Goal: Information Seeking & Learning: Learn about a topic

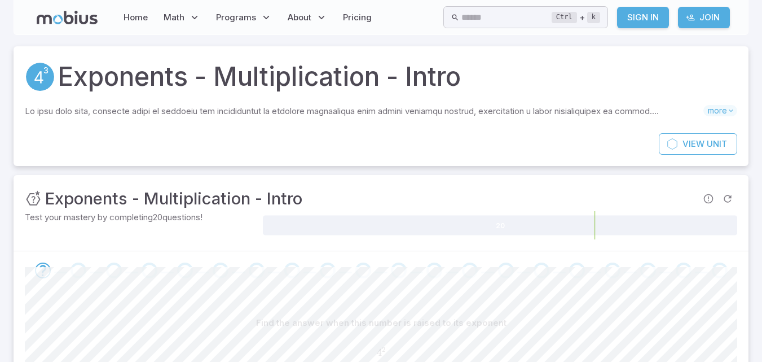
click at [634, 10] on link "Sign In" at bounding box center [643, 17] width 52 height 21
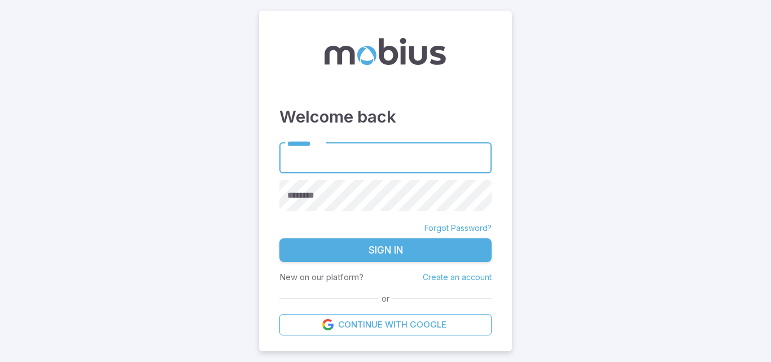
type input "******"
click at [337, 250] on button "Sign In" at bounding box center [385, 250] width 212 height 24
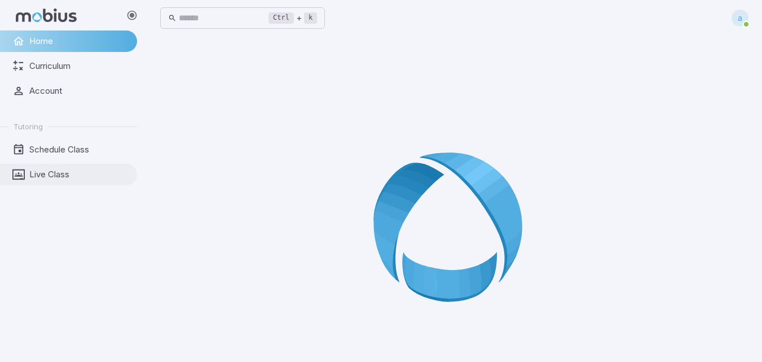
click at [56, 174] on span "Live Class" at bounding box center [79, 174] width 100 height 12
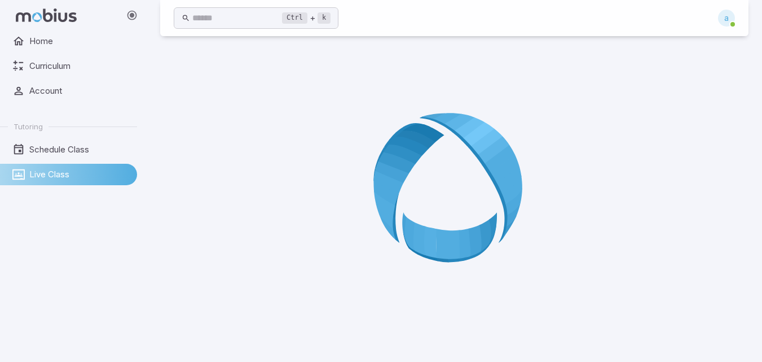
scroll to position [63, 0]
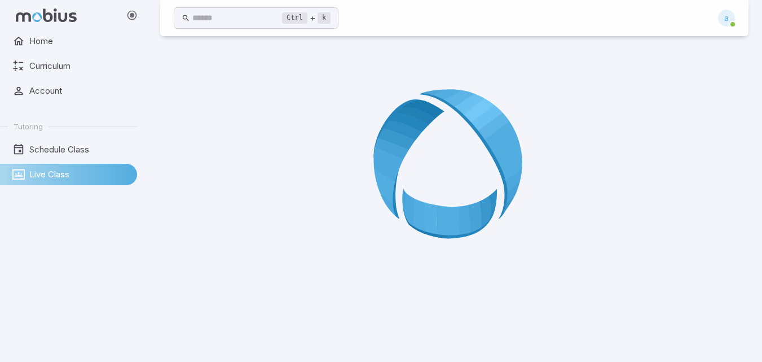
click at [7, 79] on ul "Home Curriculum Account Tutoring Schedule Class Live Class" at bounding box center [68, 107] width 137 height 155
click at [14, 89] on icon at bounding box center [18, 91] width 12 height 12
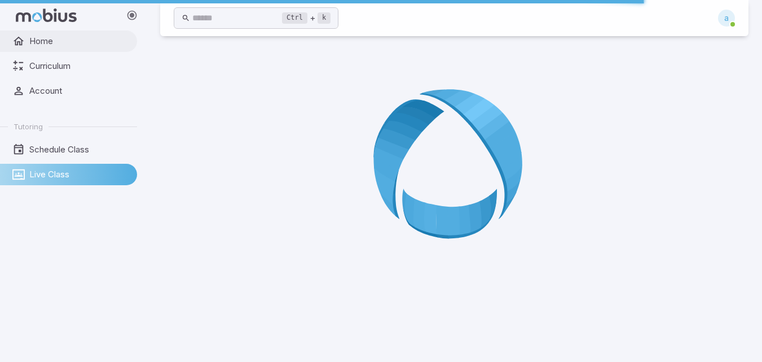
click at [25, 49] on link "Home" at bounding box center [68, 40] width 137 height 21
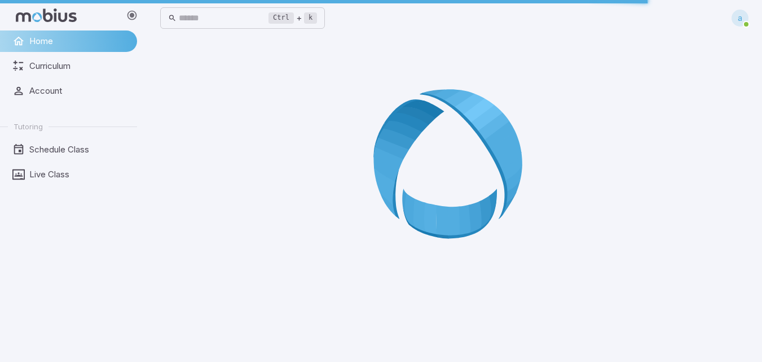
scroll to position [0, 0]
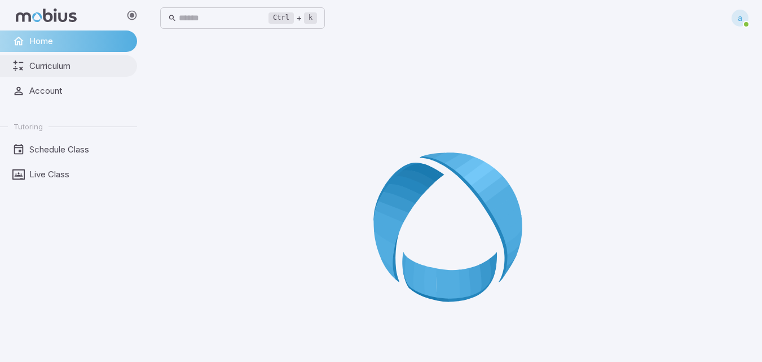
click at [32, 57] on link "Curriculum" at bounding box center [68, 65] width 137 height 21
click at [188, 14] on input "text" at bounding box center [224, 18] width 90 height 22
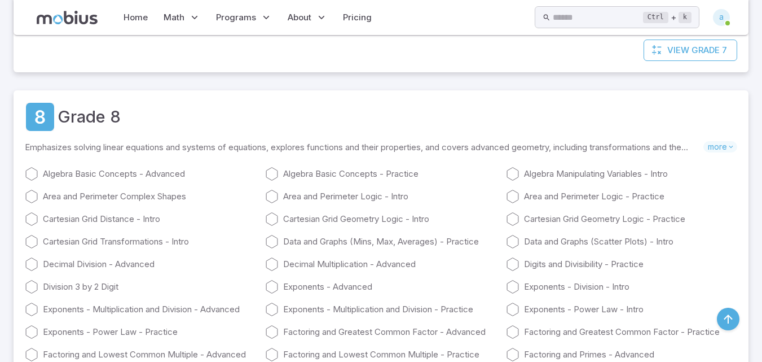
scroll to position [3594, 0]
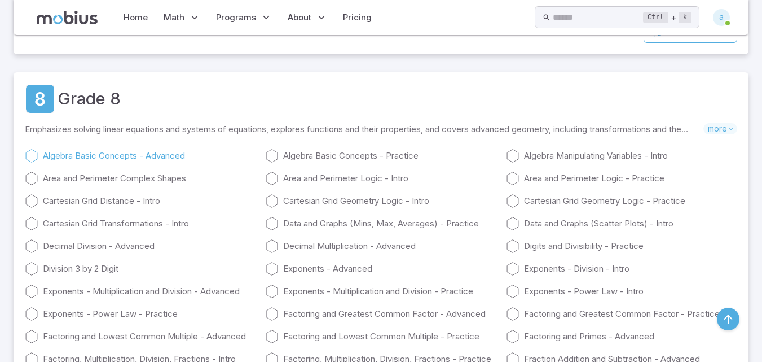
click at [89, 153] on link "Algebra Basic Concepts - Advanced" at bounding box center [140, 156] width 231 height 14
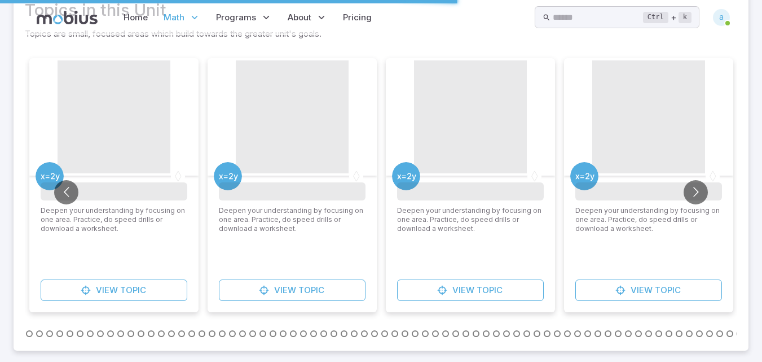
scroll to position [0, 0]
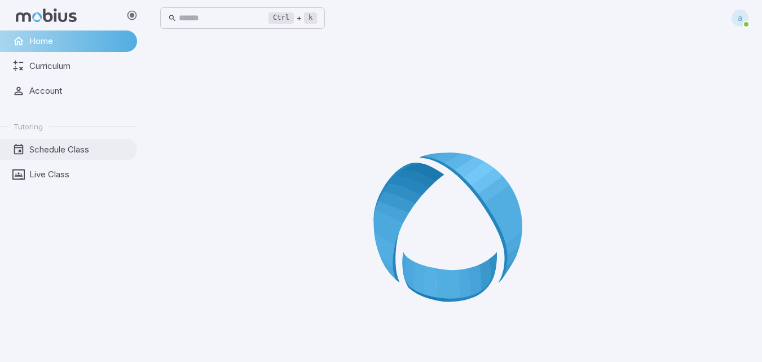
click at [98, 148] on span "Schedule Class" at bounding box center [79, 149] width 100 height 12
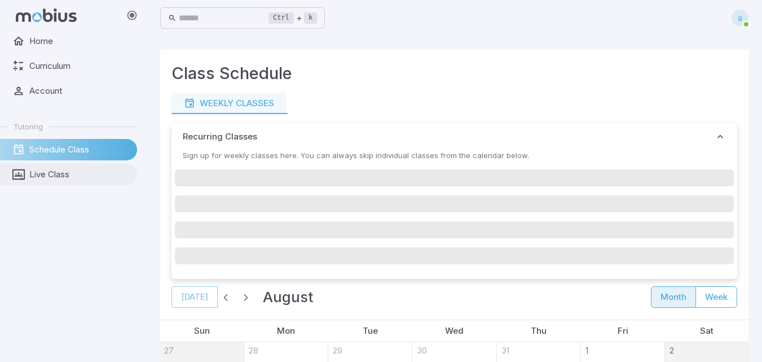
click at [76, 175] on span "Live Class" at bounding box center [79, 174] width 100 height 12
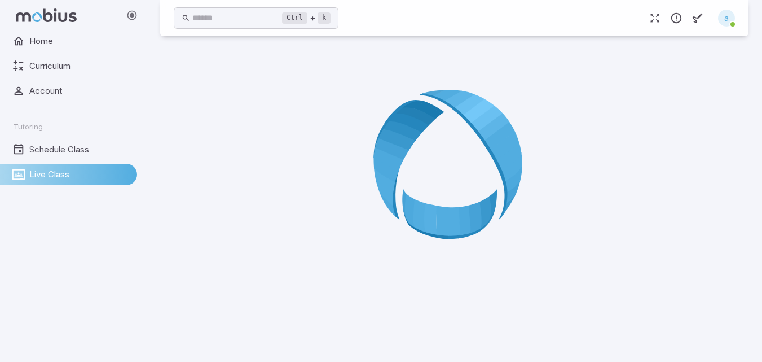
scroll to position [63, 0]
click at [342, 221] on div at bounding box center [454, 167] width 588 height 362
click at [418, 204] on icon at bounding box center [455, 167] width 162 height 162
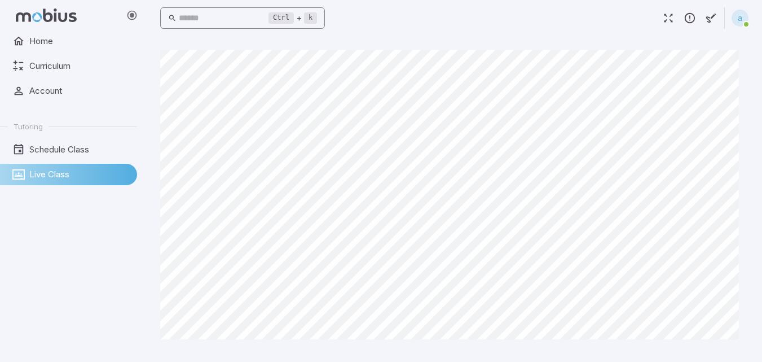
scroll to position [0, 0]
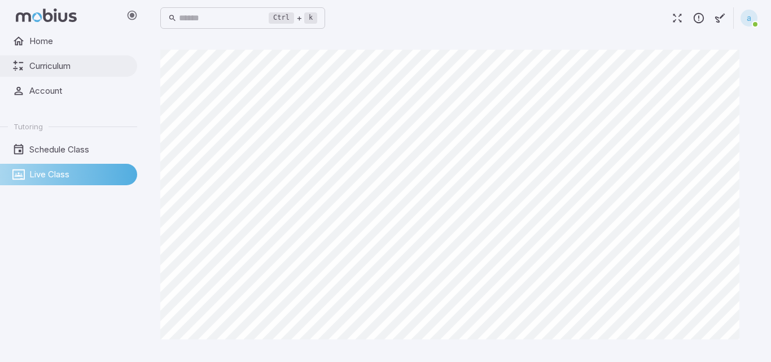
click at [72, 56] on link "Curriculum" at bounding box center [68, 65] width 137 height 21
click at [77, 36] on span "Home" at bounding box center [79, 41] width 100 height 12
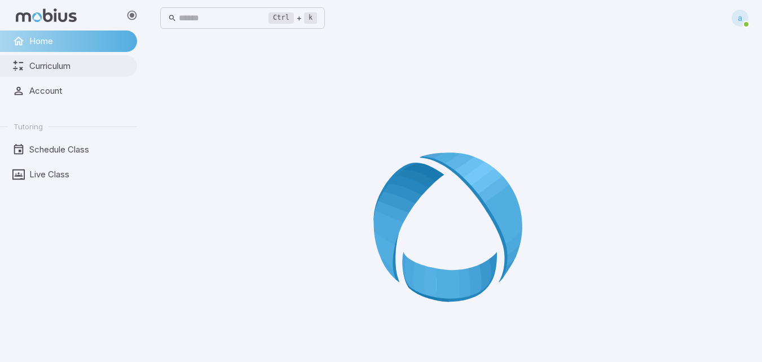
click at [107, 73] on link "Curriculum" at bounding box center [68, 65] width 137 height 21
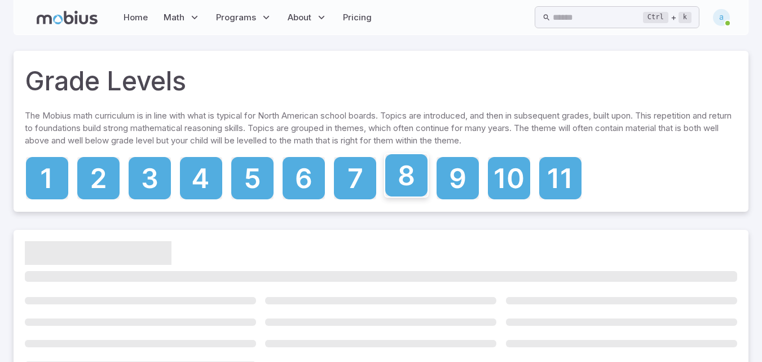
click at [394, 171] on icon at bounding box center [406, 175] width 42 height 42
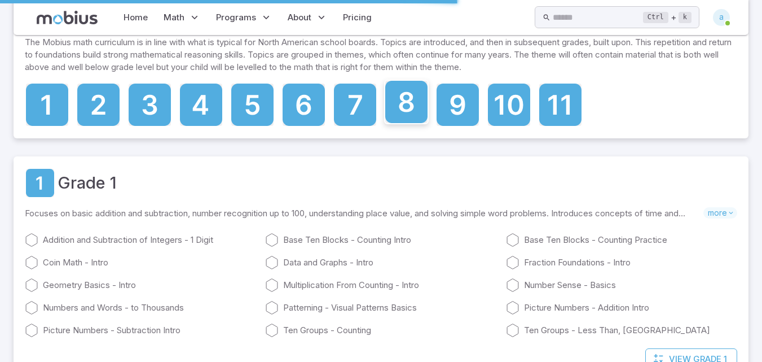
scroll to position [58, 0]
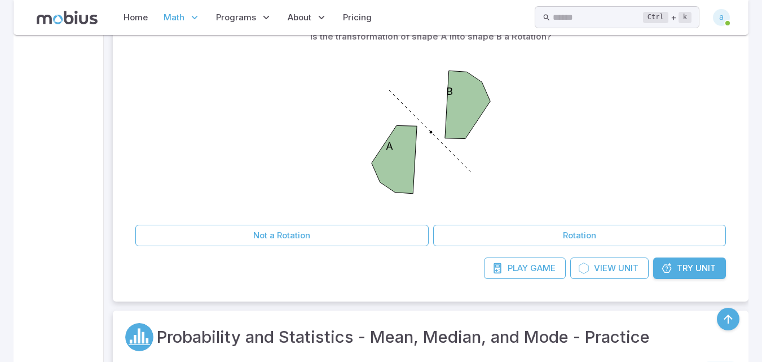
scroll to position [30, 0]
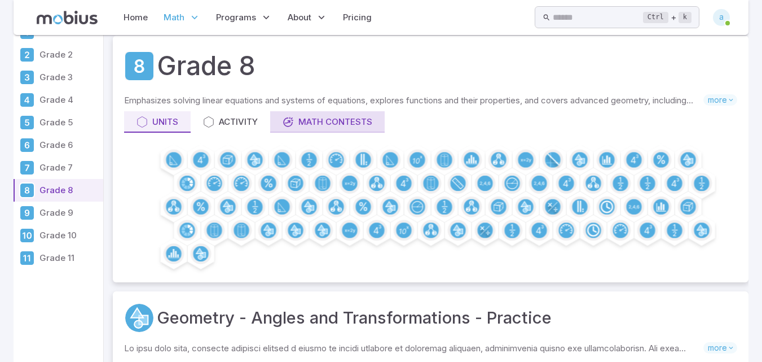
click at [357, 118] on div "Math Contests" at bounding box center [328, 122] width 90 height 12
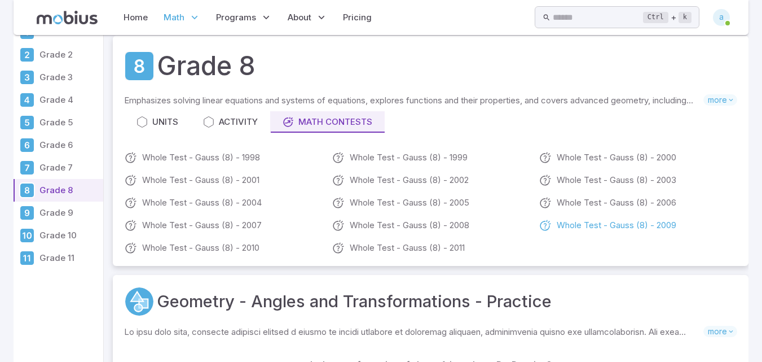
click at [559, 227] on link "Whole Test - Gauss (8) - 2009" at bounding box center [638, 225] width 199 height 14
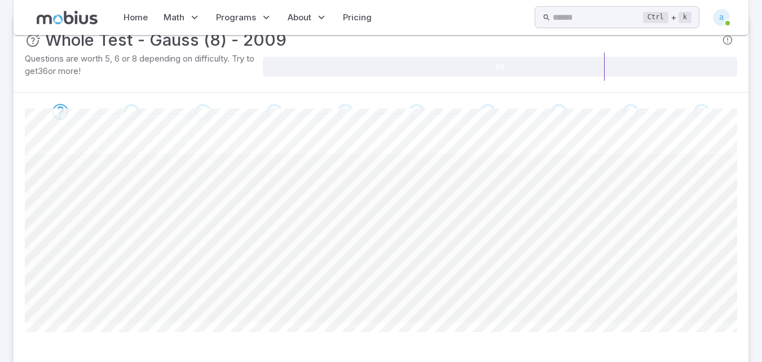
click at [462, 209] on span at bounding box center [381, 237] width 713 height 169
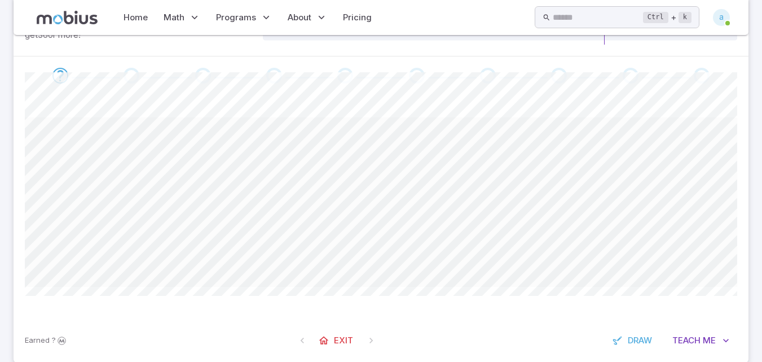
scroll to position [87, 0]
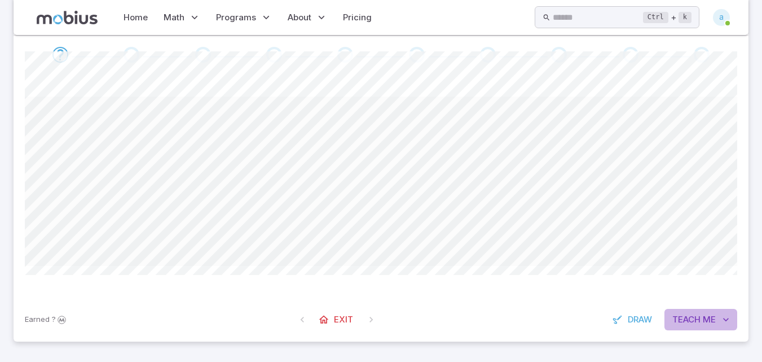
click at [684, 313] on button "Teach Me" at bounding box center [701, 319] width 73 height 21
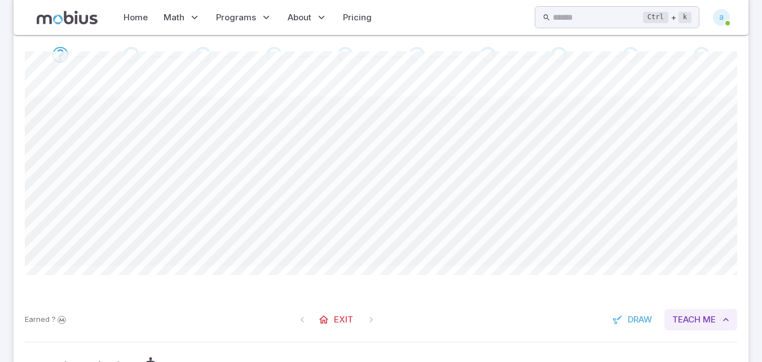
scroll to position [207, 0]
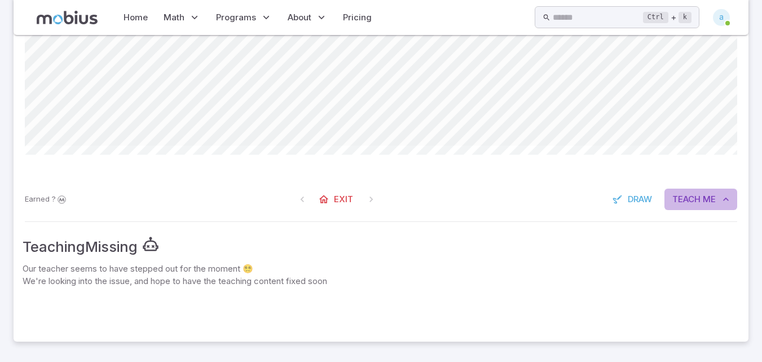
click at [694, 197] on span "Teach" at bounding box center [687, 199] width 28 height 12
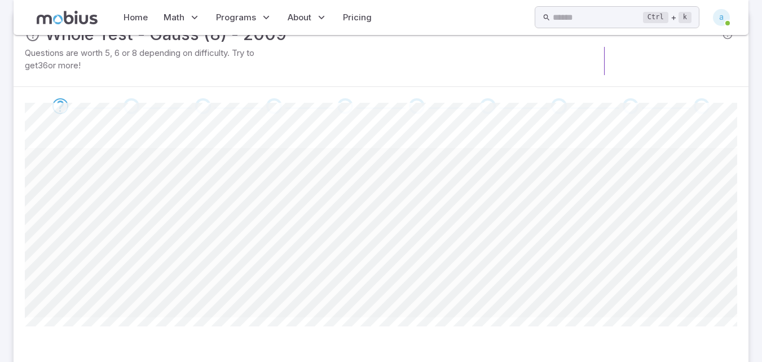
scroll to position [0, 0]
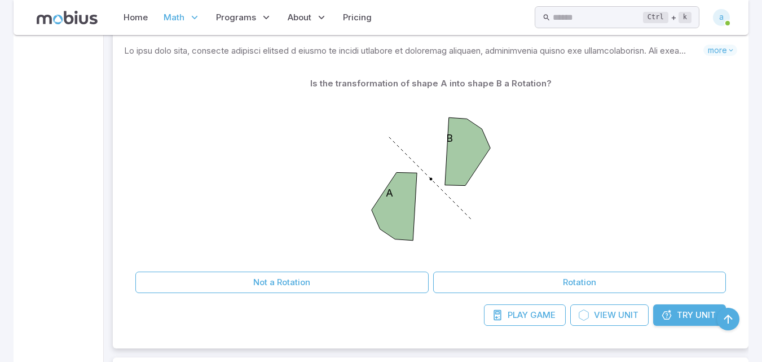
scroll to position [313, 0]
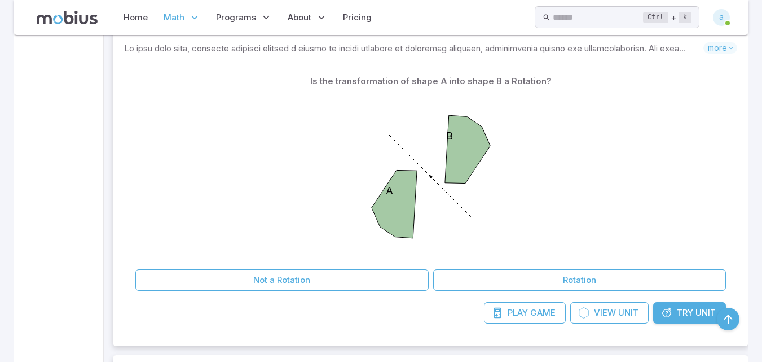
click at [289, 204] on div "A B" at bounding box center [430, 178] width 591 height 173
click at [672, 312] on icon at bounding box center [666, 312] width 11 height 11
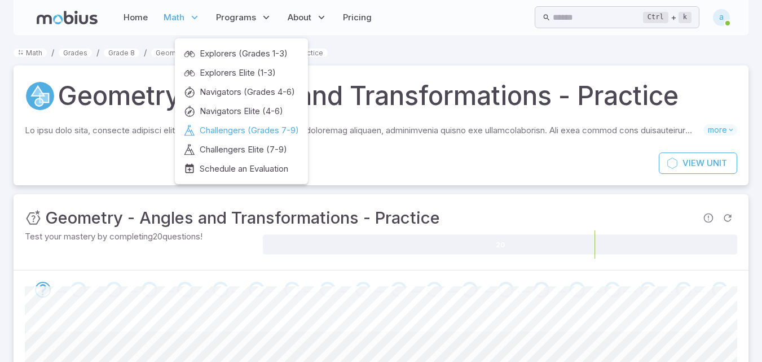
click at [266, 125] on span "Challengers (Grades 7-9)" at bounding box center [249, 130] width 99 height 12
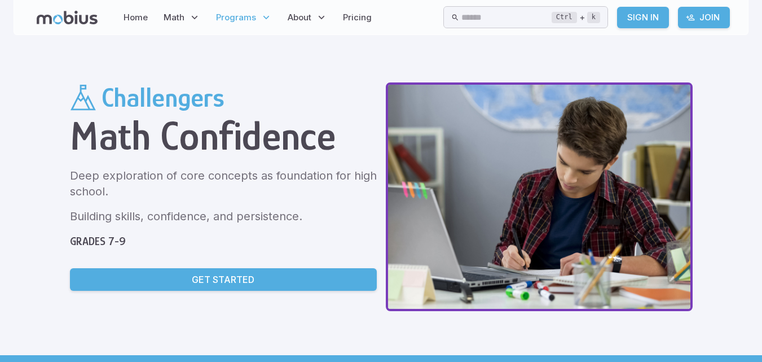
click at [293, 270] on link "Get Started" at bounding box center [223, 279] width 307 height 23
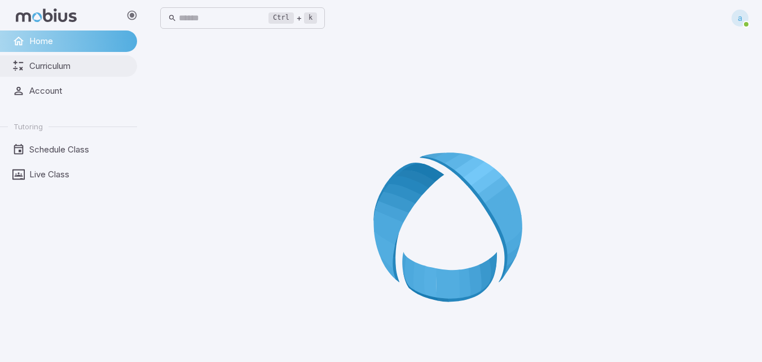
click at [83, 60] on span "Curriculum" at bounding box center [79, 66] width 100 height 12
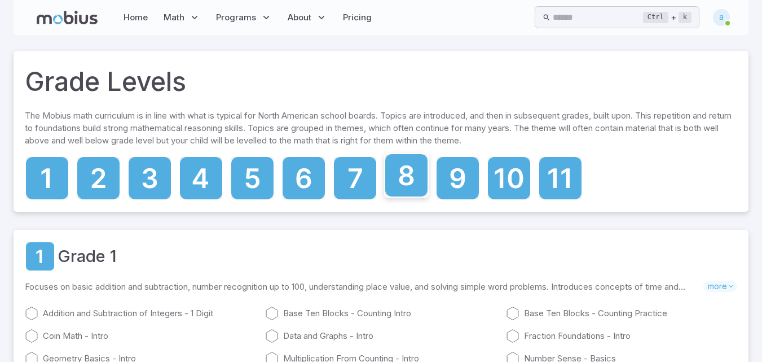
click at [425, 175] on icon at bounding box center [406, 175] width 42 height 42
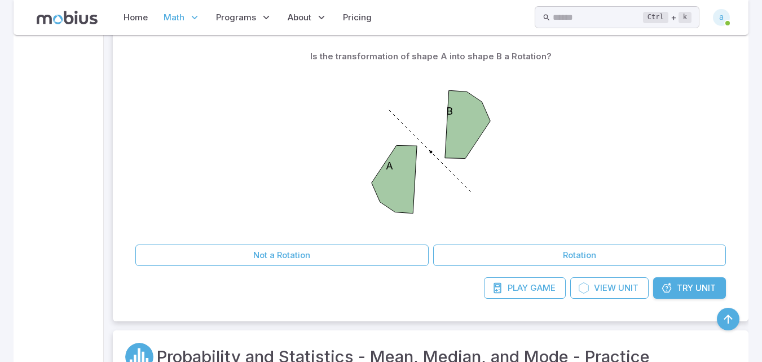
scroll to position [354, 0]
click at [442, 243] on div "Is the transformation of shape A into shape B a Rotation? A B Not a Rotation Ro…" at bounding box center [430, 156] width 591 height 220
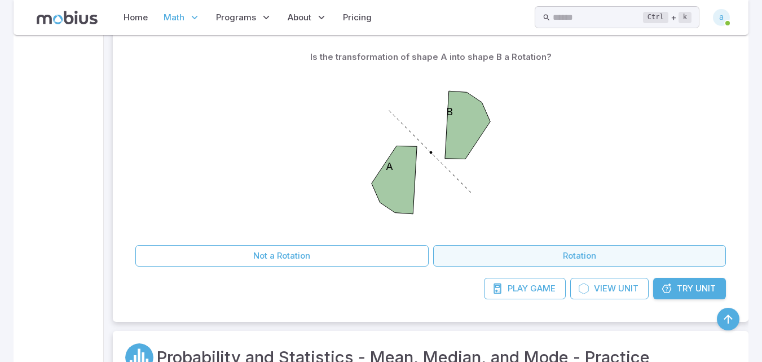
click at [446, 256] on button "Rotation" at bounding box center [579, 255] width 293 height 21
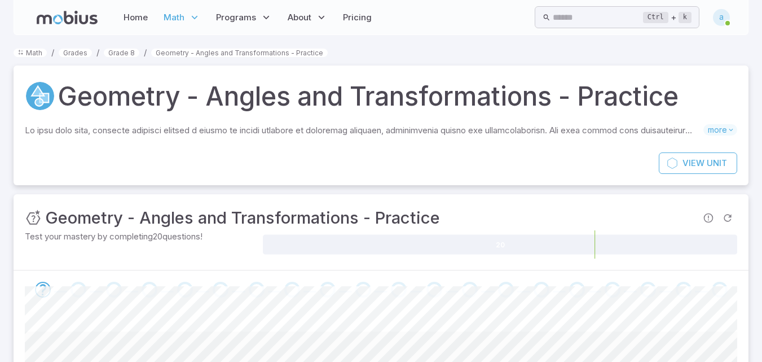
scroll to position [235, 0]
